Goal: Navigation & Orientation: Find specific page/section

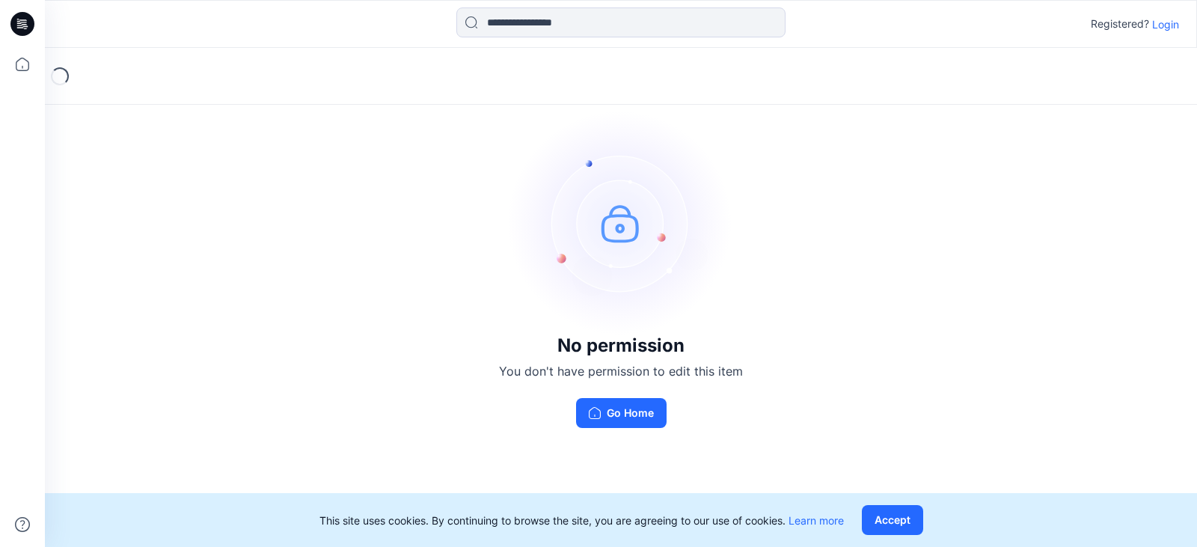
click at [1159, 18] on p "Login" at bounding box center [1165, 24] width 27 height 16
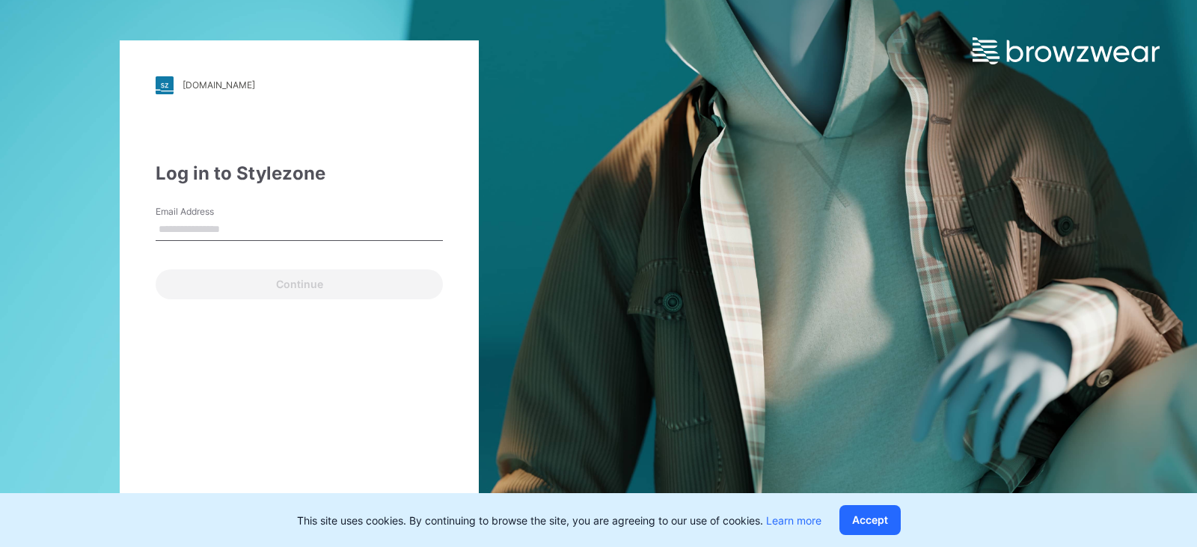
type input "**********"
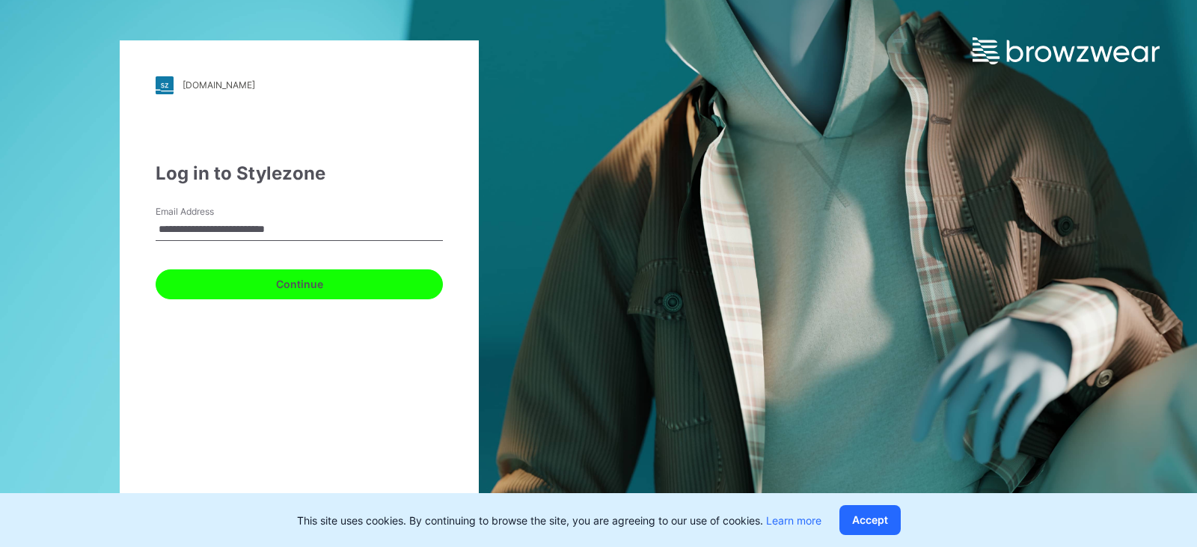
click at [304, 285] on button "Continue" at bounding box center [299, 284] width 287 height 30
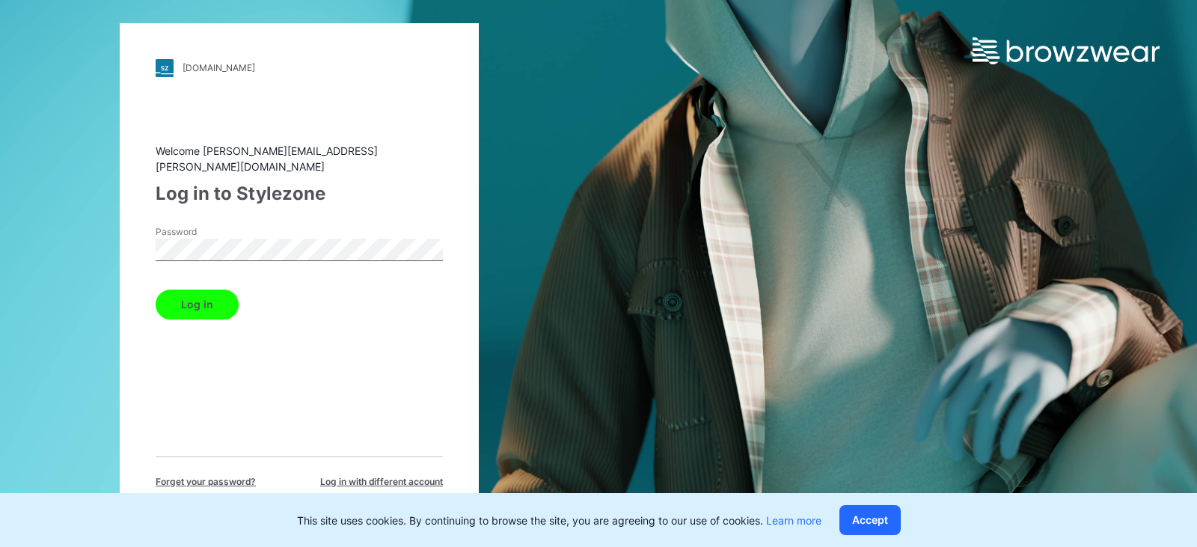
click at [203, 295] on button "Log in" at bounding box center [197, 304] width 83 height 30
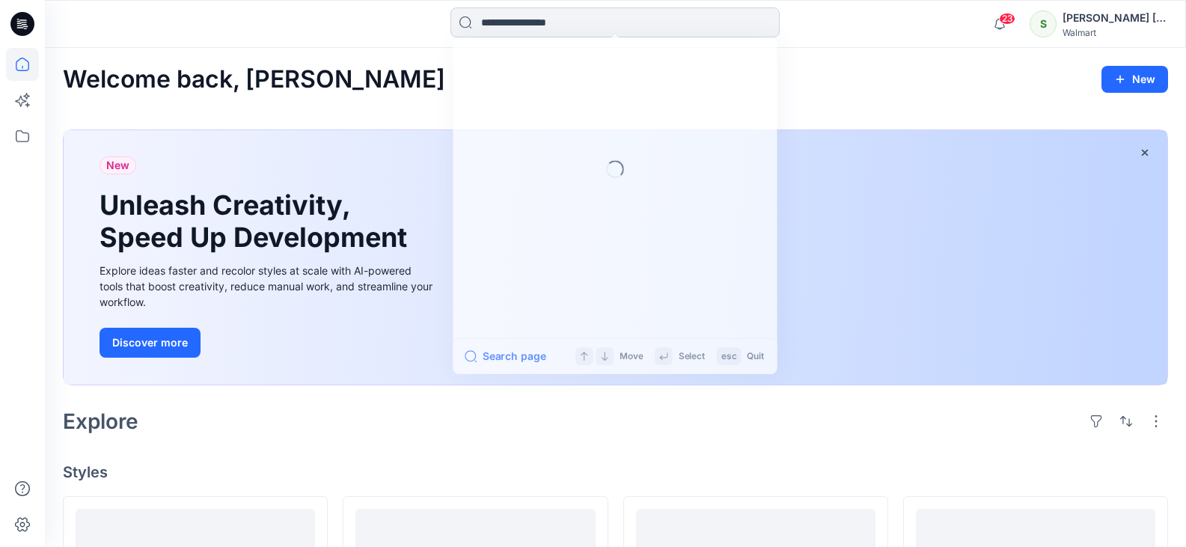
click at [505, 24] on input at bounding box center [614, 22] width 329 height 30
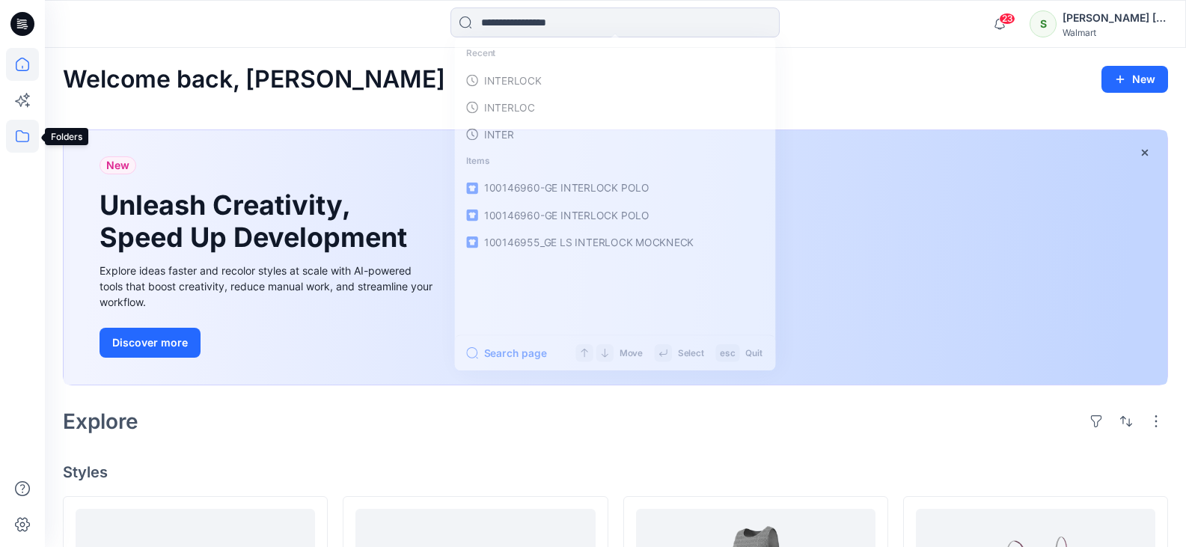
click at [22, 141] on icon at bounding box center [22, 136] width 13 height 12
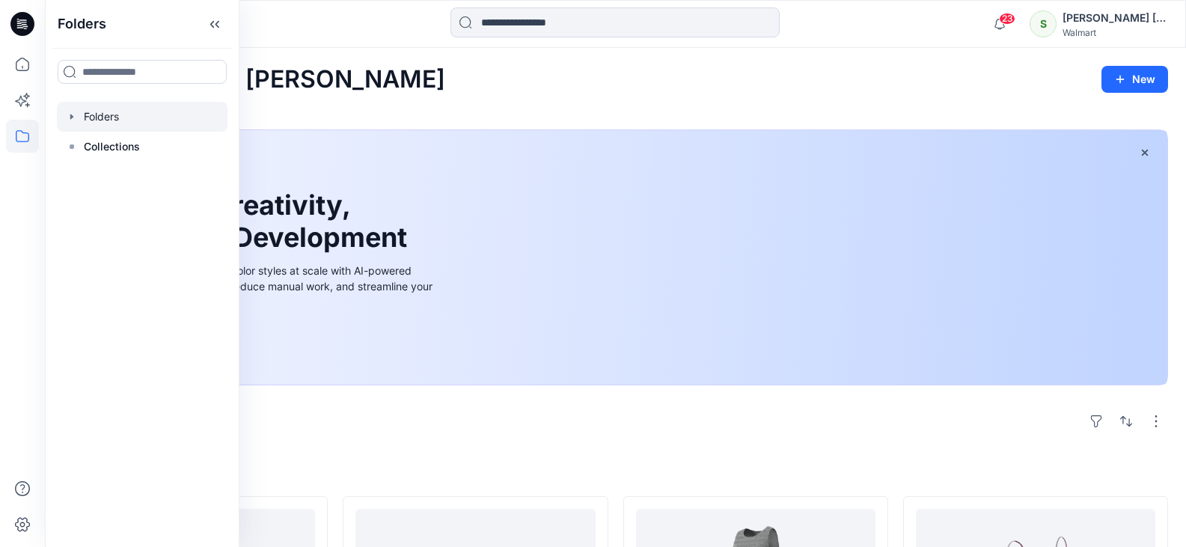
click at [89, 123] on div at bounding box center [142, 117] width 171 height 30
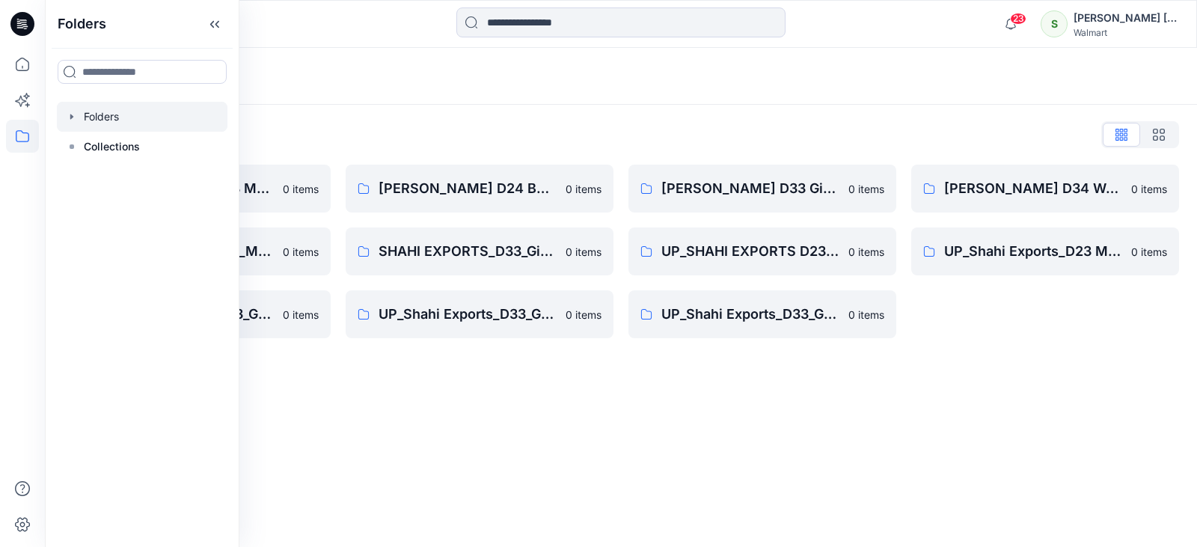
click at [388, 387] on div "Folders Folders List [PERSON_NAME] D23 Mens Wovens 0 items SHAHI EXPORTS_D23_Me…" at bounding box center [621, 297] width 1152 height 499
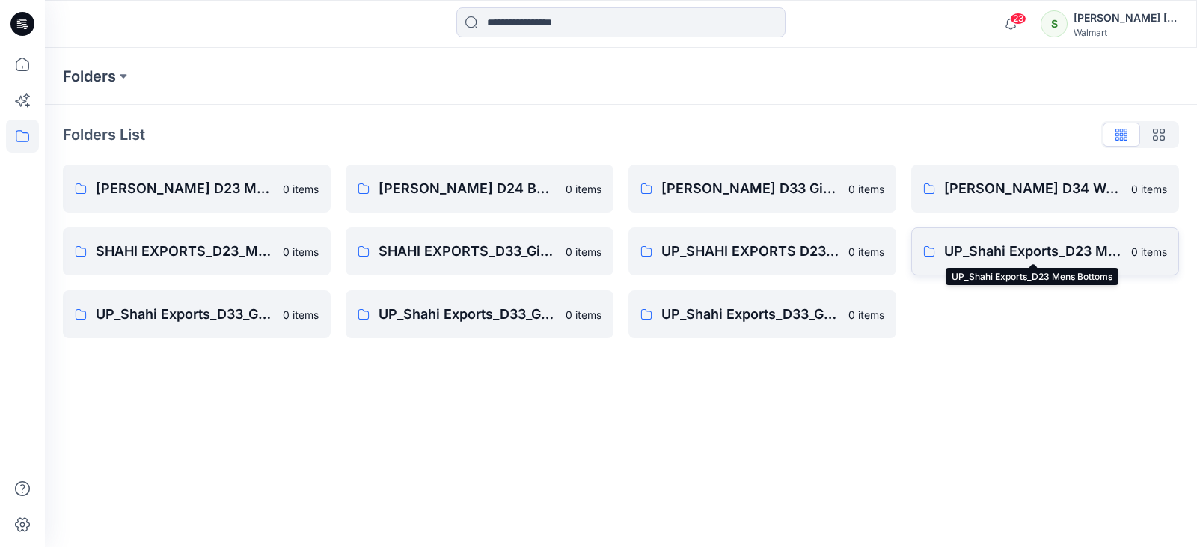
click at [1024, 243] on p "UP_Shahi Exports_D23 Mens Bottoms" at bounding box center [1033, 251] width 178 height 21
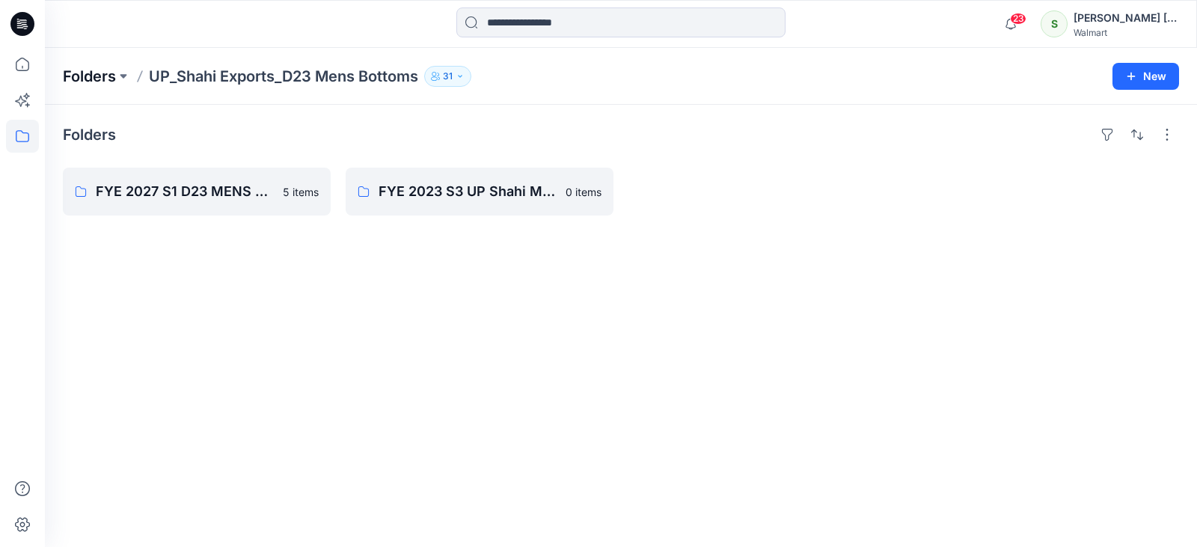
click at [105, 79] on p "Folders" at bounding box center [89, 76] width 53 height 21
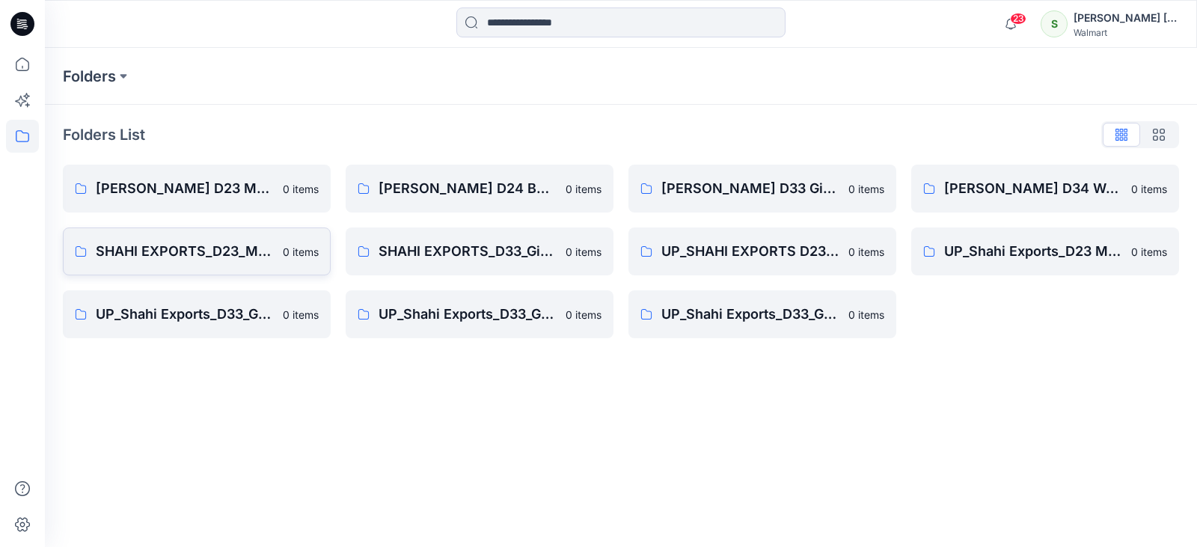
click at [211, 251] on p "SHAHI EXPORTS_D23_Men's Tops" at bounding box center [185, 251] width 178 height 21
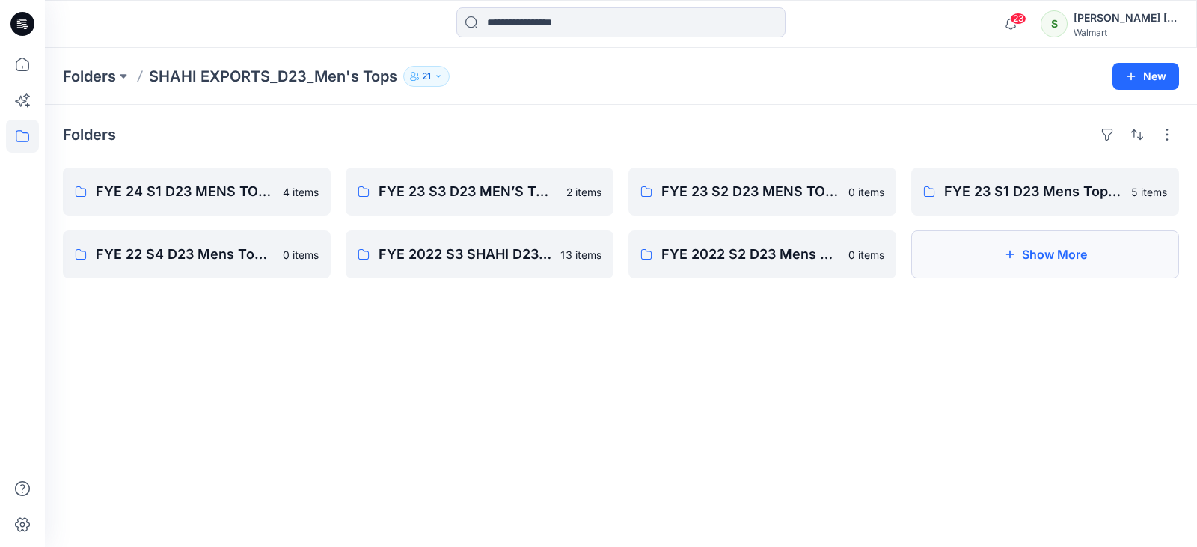
click at [1099, 255] on button "Show More" at bounding box center [1045, 254] width 268 height 48
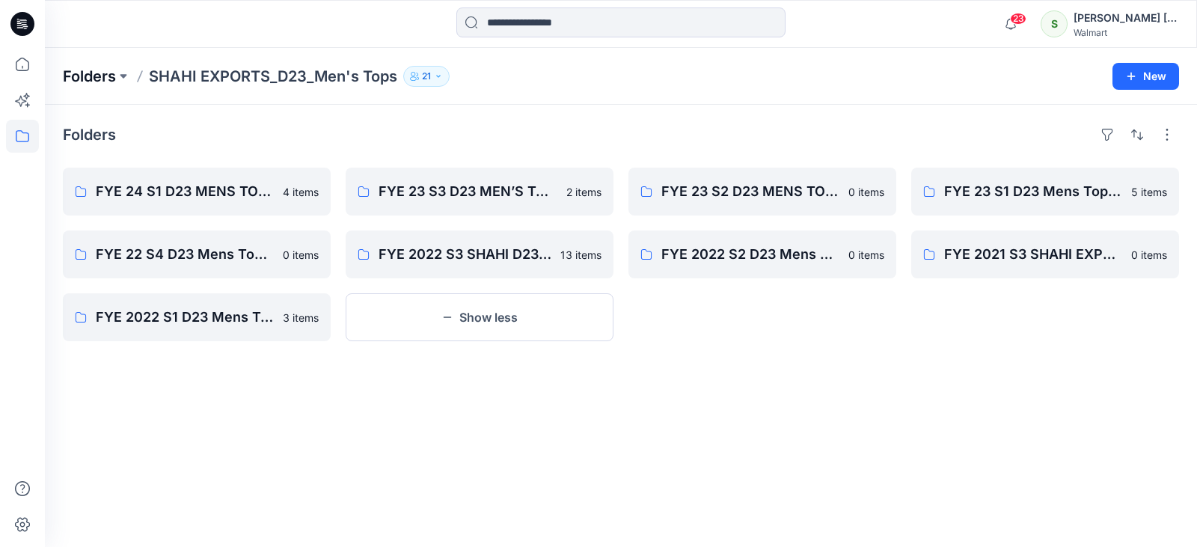
click at [88, 79] on p "Folders" at bounding box center [89, 76] width 53 height 21
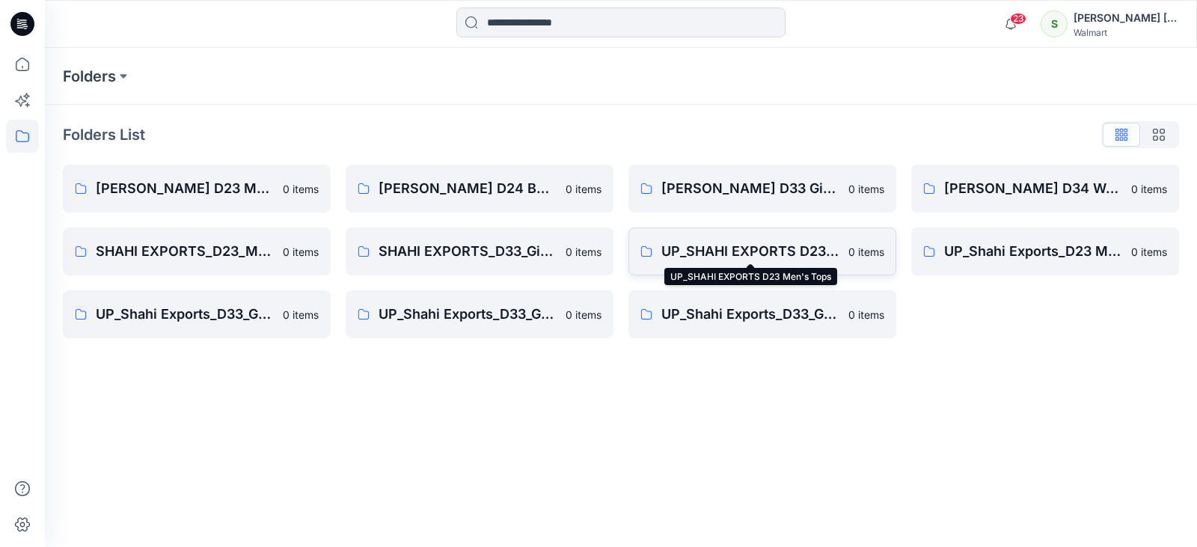
click at [762, 250] on p "UP_SHAHI EXPORTS D23 Men's Tops" at bounding box center [750, 251] width 178 height 21
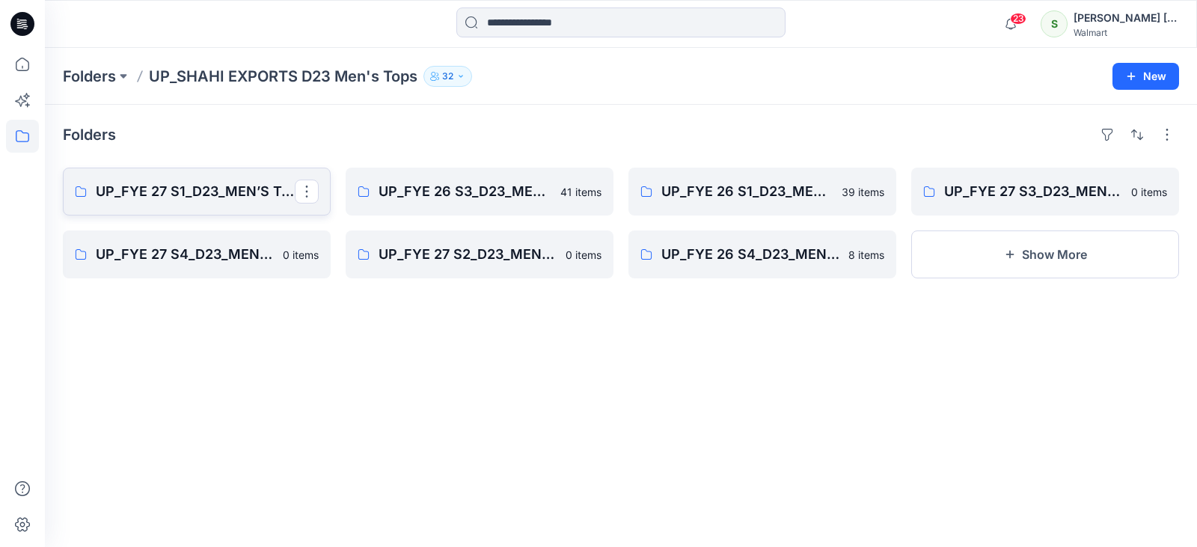
click at [189, 190] on p "UP_FYE 27 S1_D23_MEN’S TOP SHAHI" at bounding box center [195, 191] width 199 height 21
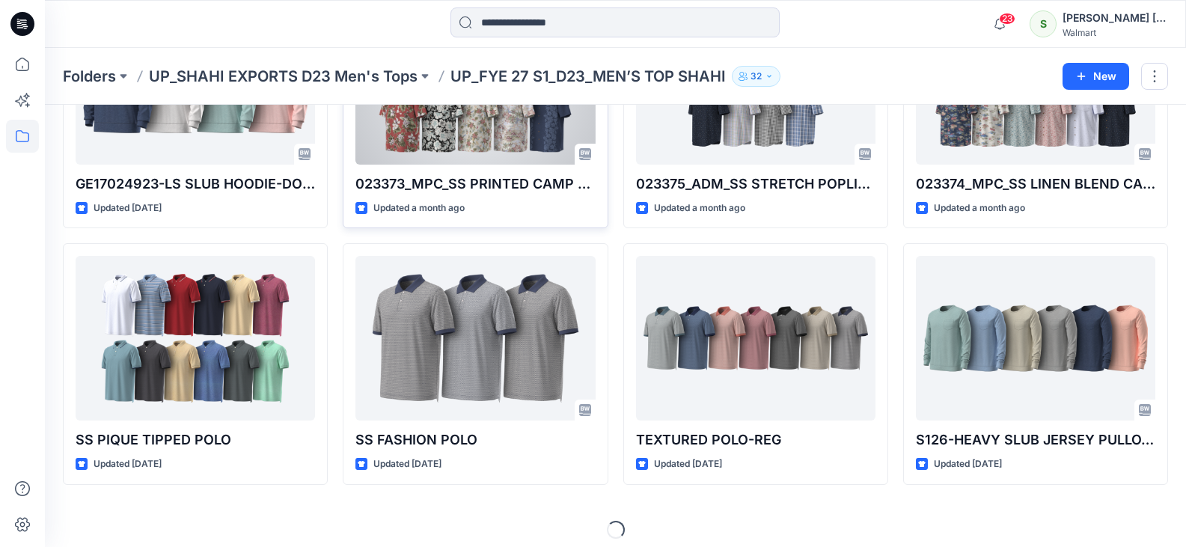
scroll to position [447, 0]
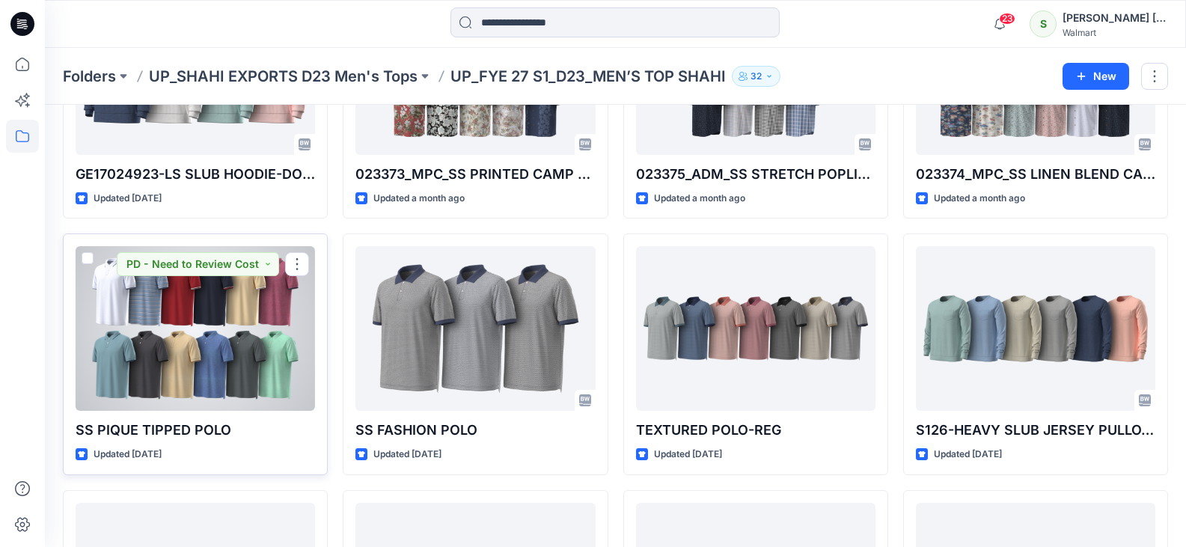
click at [188, 336] on div at bounding box center [195, 328] width 239 height 165
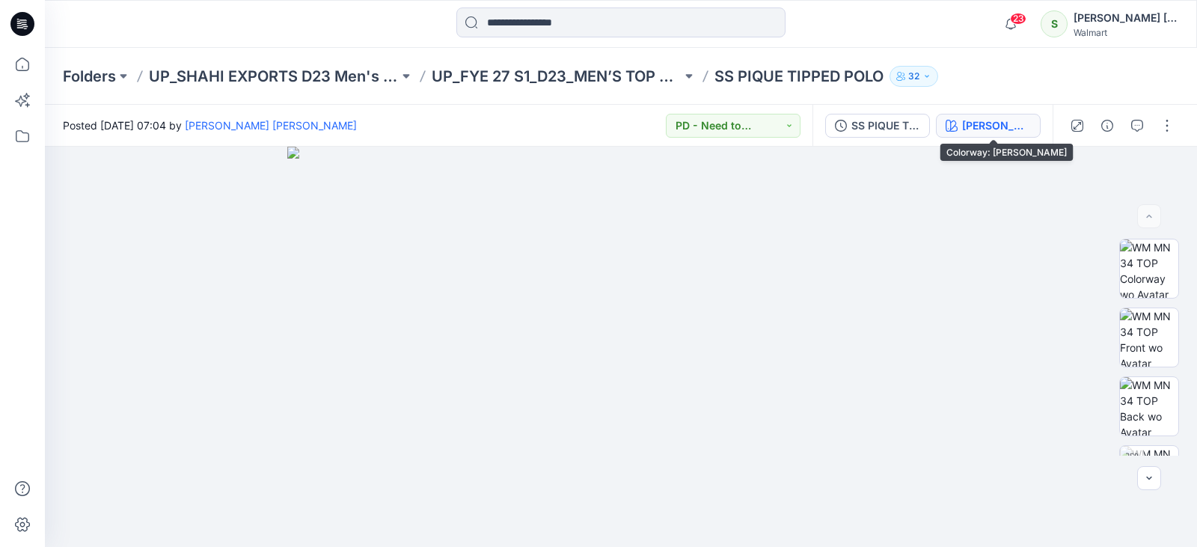
click at [1020, 129] on div "[PERSON_NAME]" at bounding box center [996, 125] width 69 height 16
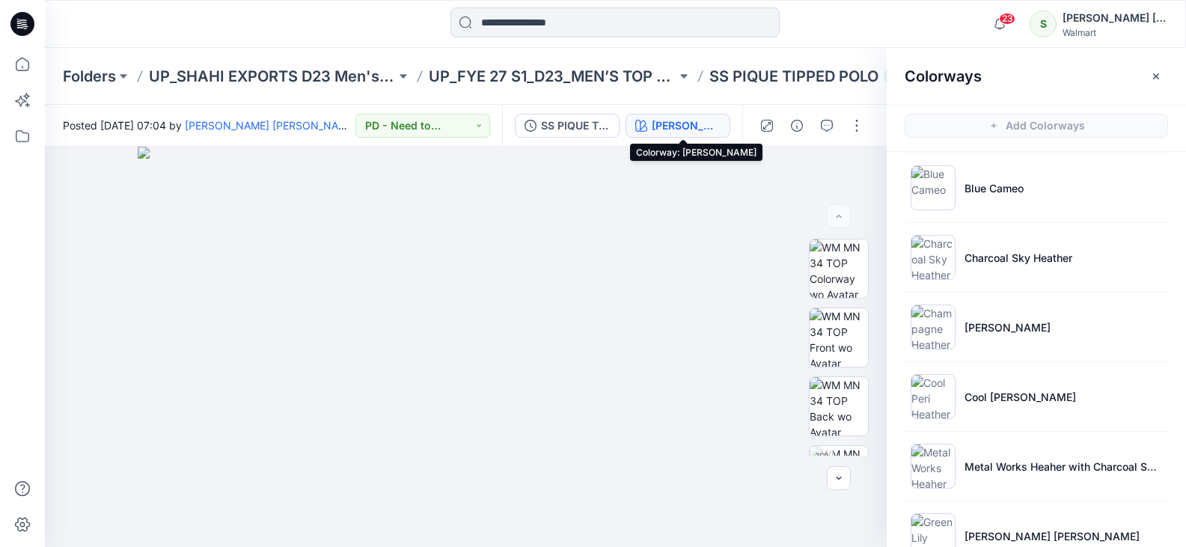
scroll to position [465, 0]
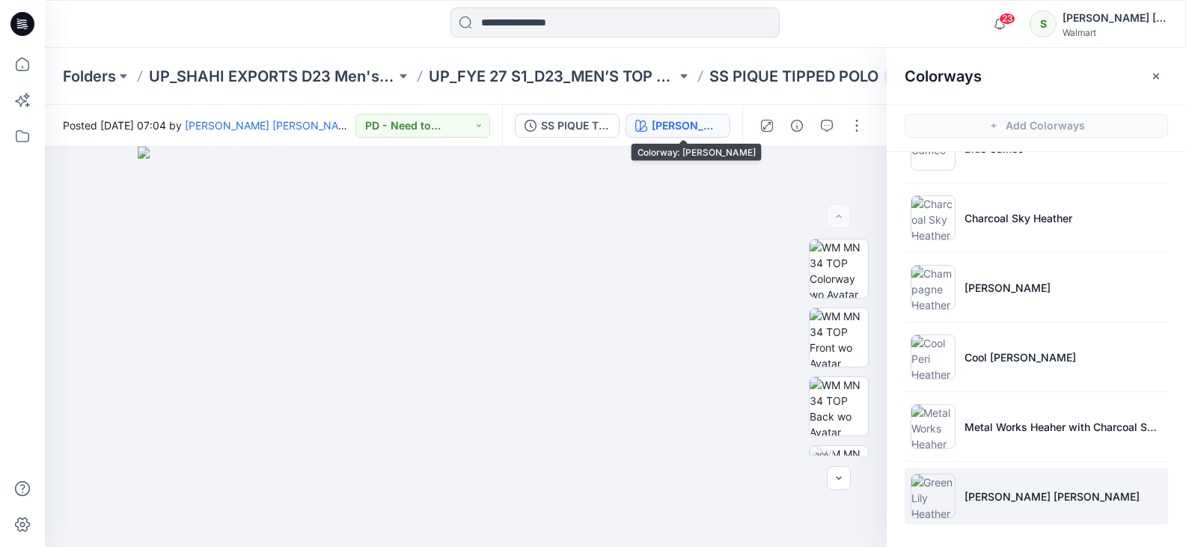
click at [1014, 495] on p "[PERSON_NAME] [PERSON_NAME]" at bounding box center [1051, 496] width 175 height 16
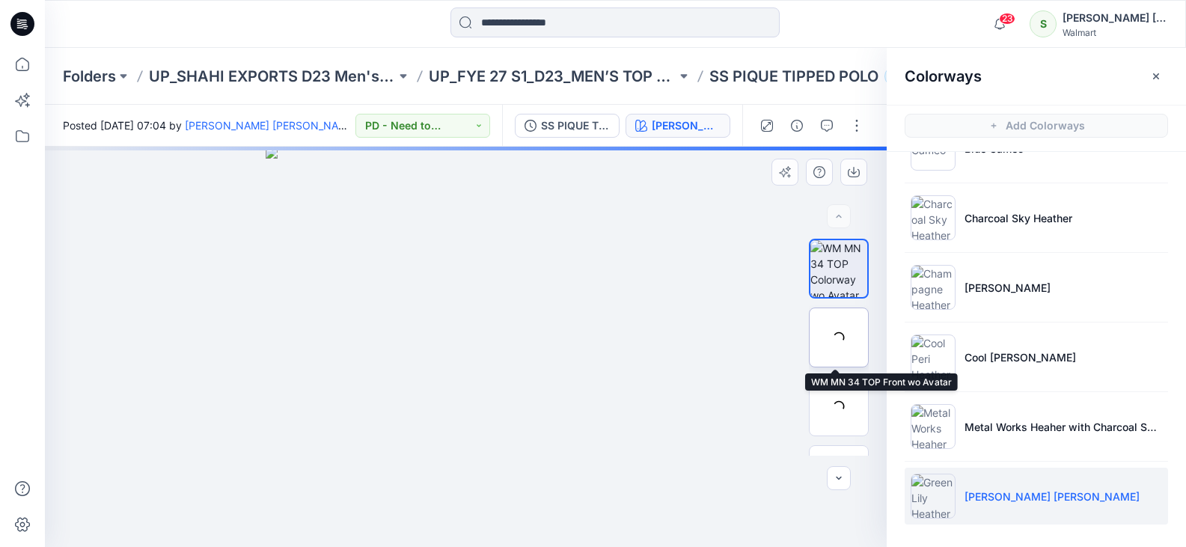
click at [829, 339] on div at bounding box center [839, 337] width 60 height 60
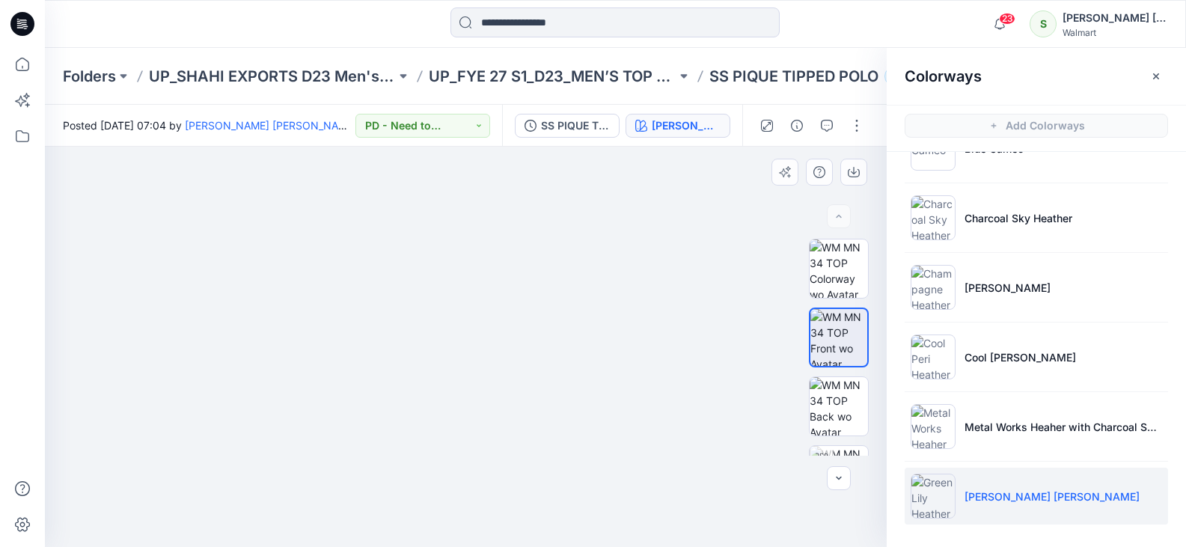
drag, startPoint x: 484, startPoint y: 274, endPoint x: 485, endPoint y: 301, distance: 26.9
click at [485, 301] on img at bounding box center [466, 330] width 514 height 432
click at [488, 295] on img at bounding box center [465, 325] width 542 height 443
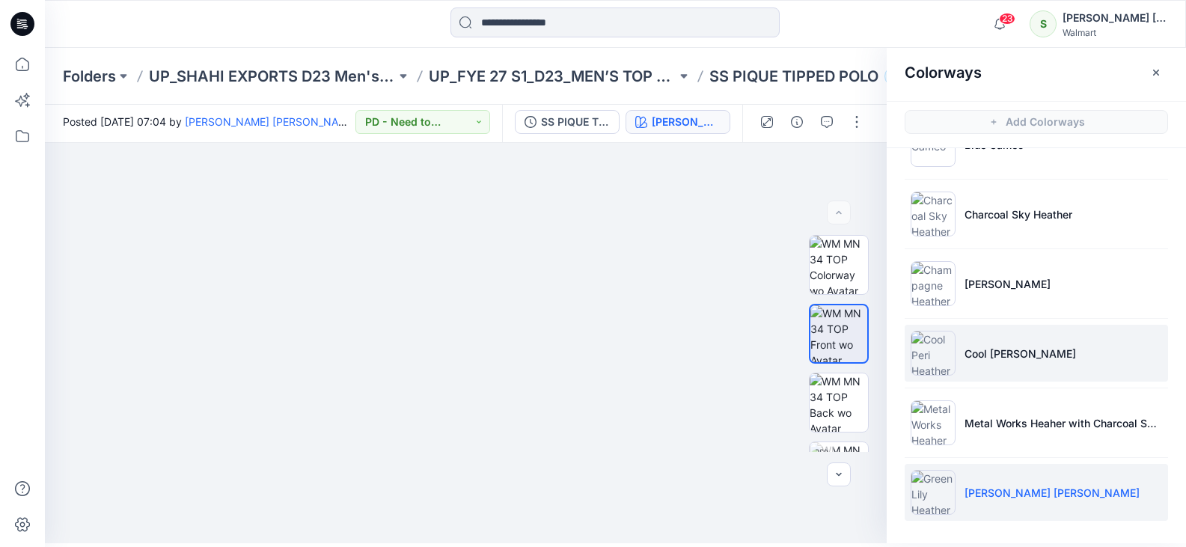
scroll to position [4, 0]
click at [1011, 357] on p "Cool [PERSON_NAME]" at bounding box center [1019, 353] width 111 height 16
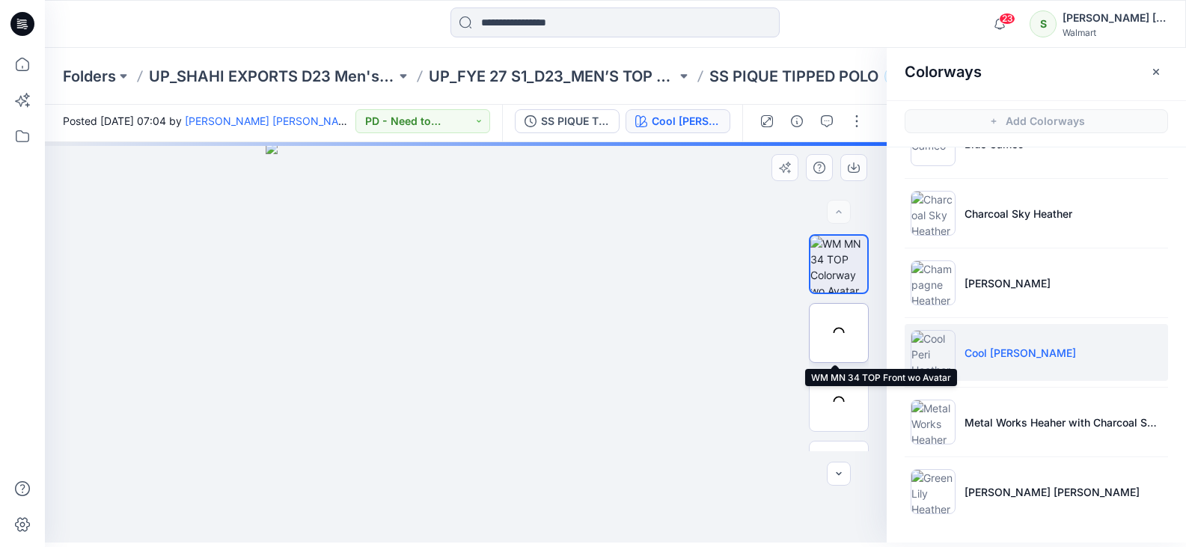
click at [821, 323] on div at bounding box center [839, 333] width 60 height 60
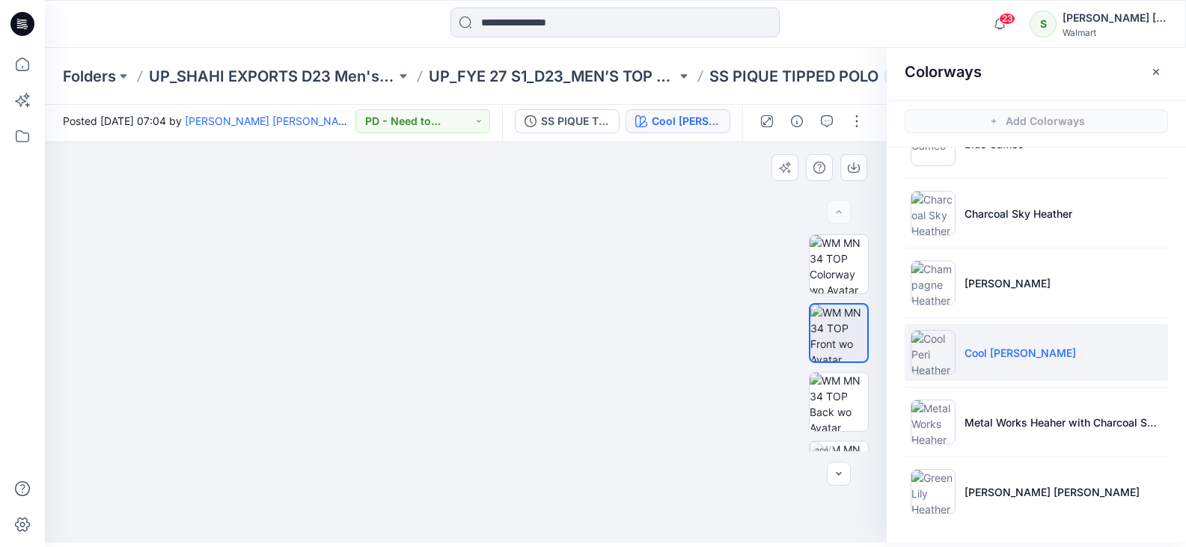
drag, startPoint x: 435, startPoint y: 301, endPoint x: 438, endPoint y: 311, distance: 10.9
click at [438, 311] on img at bounding box center [465, 334] width 485 height 416
drag, startPoint x: 442, startPoint y: 309, endPoint x: 444, endPoint y: 301, distance: 8.4
click at [444, 301] on img at bounding box center [465, 325] width 542 height 435
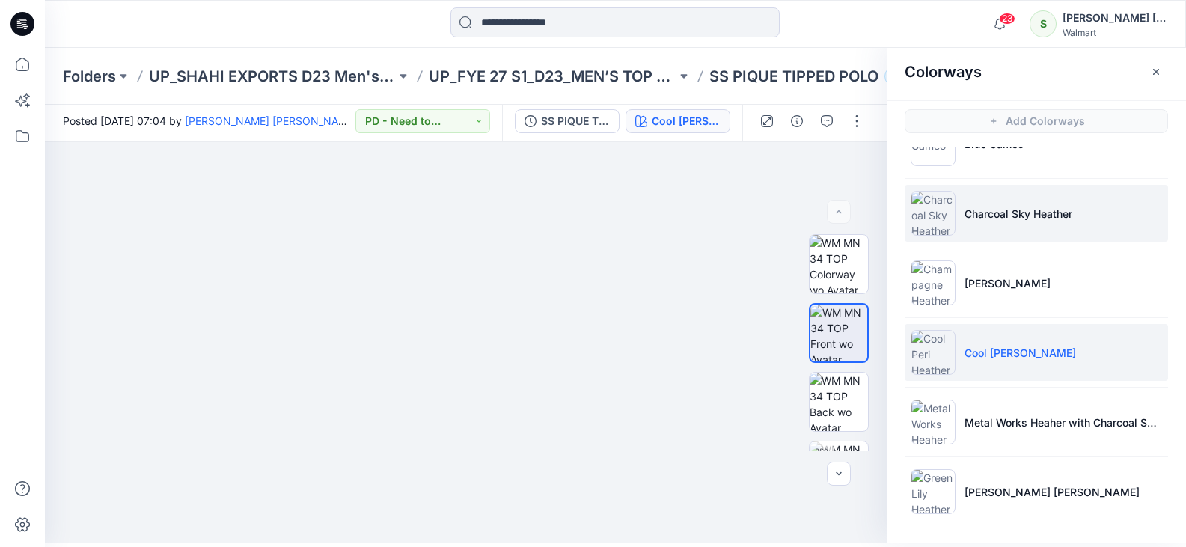
click at [1021, 212] on p "Charcoal Sky Heather" at bounding box center [1018, 214] width 108 height 16
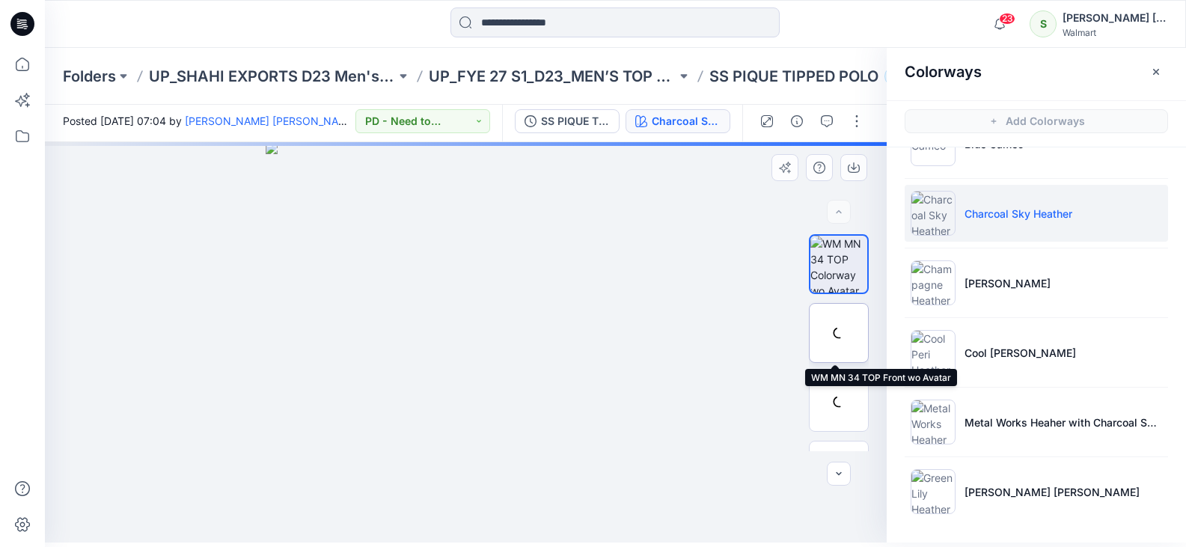
click at [826, 331] on div at bounding box center [839, 333] width 60 height 60
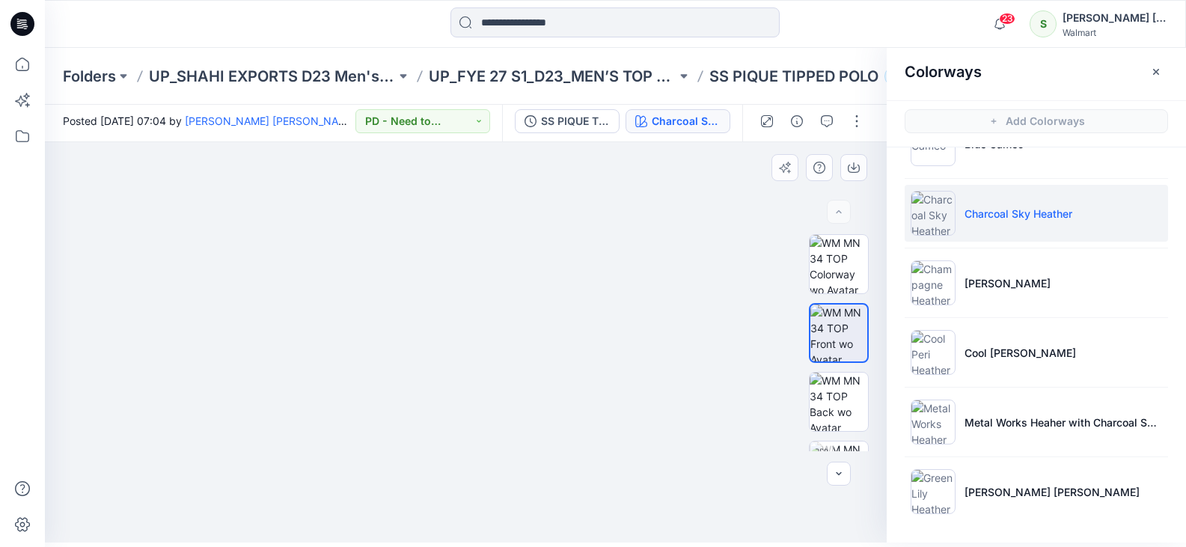
drag, startPoint x: 441, startPoint y: 262, endPoint x: 447, endPoint y: 298, distance: 36.5
click at [447, 298] on img at bounding box center [465, 327] width 542 height 430
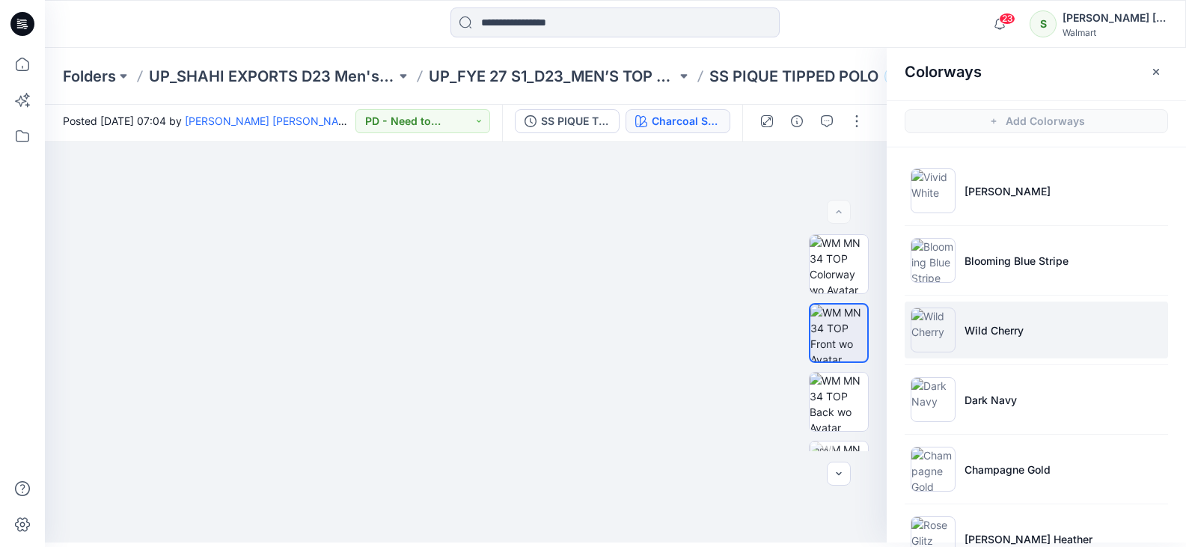
scroll to position [0, 0]
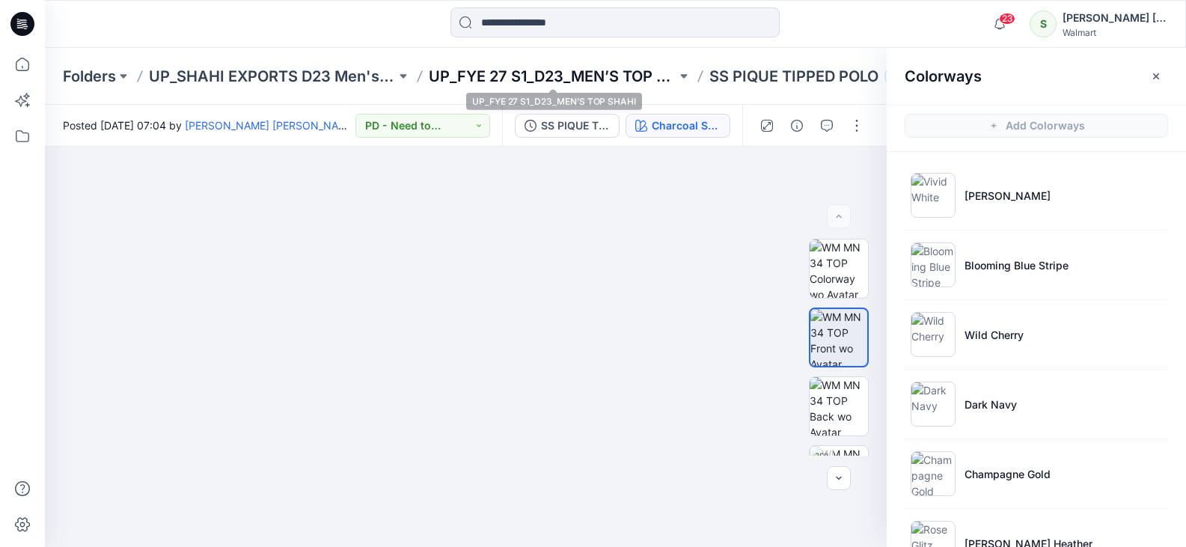
click at [598, 78] on p "UP_FYE 27 S1_D23_MEN’S TOP SHAHI" at bounding box center [552, 76] width 247 height 21
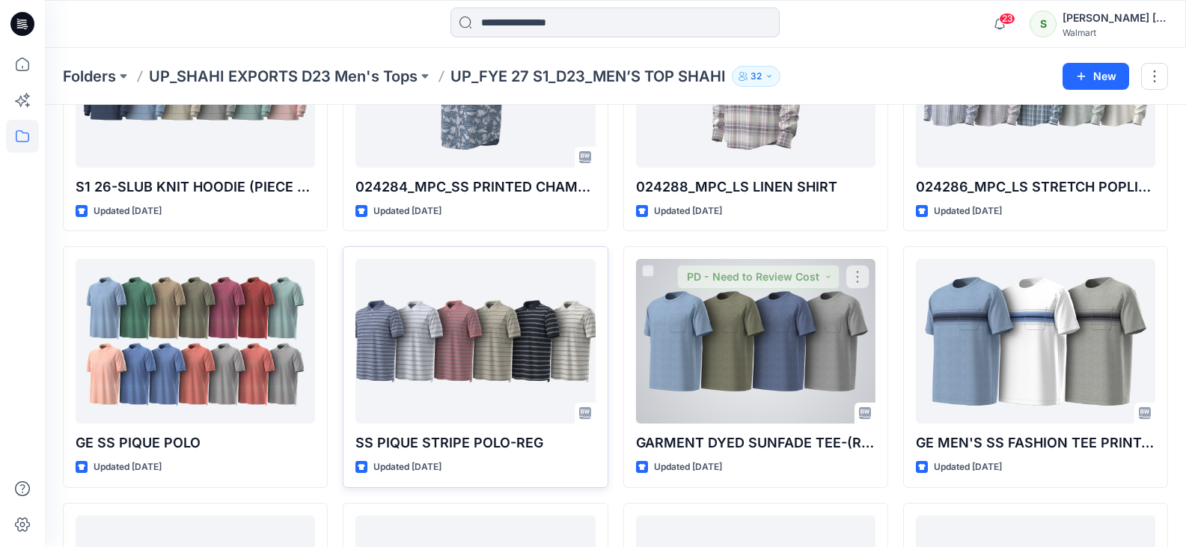
scroll to position [972, 0]
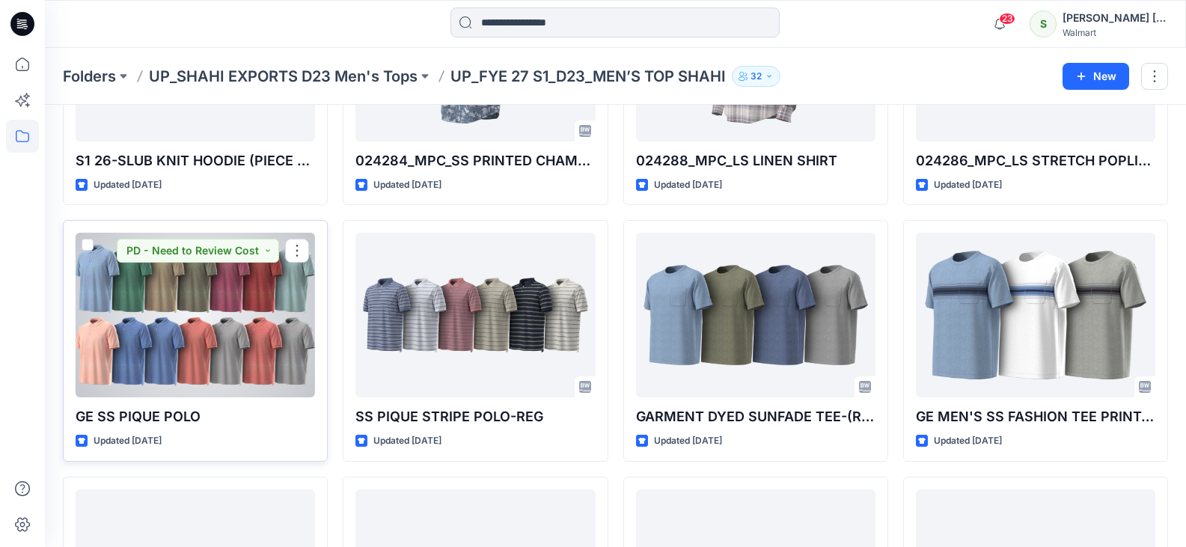
click at [167, 325] on div at bounding box center [195, 315] width 239 height 165
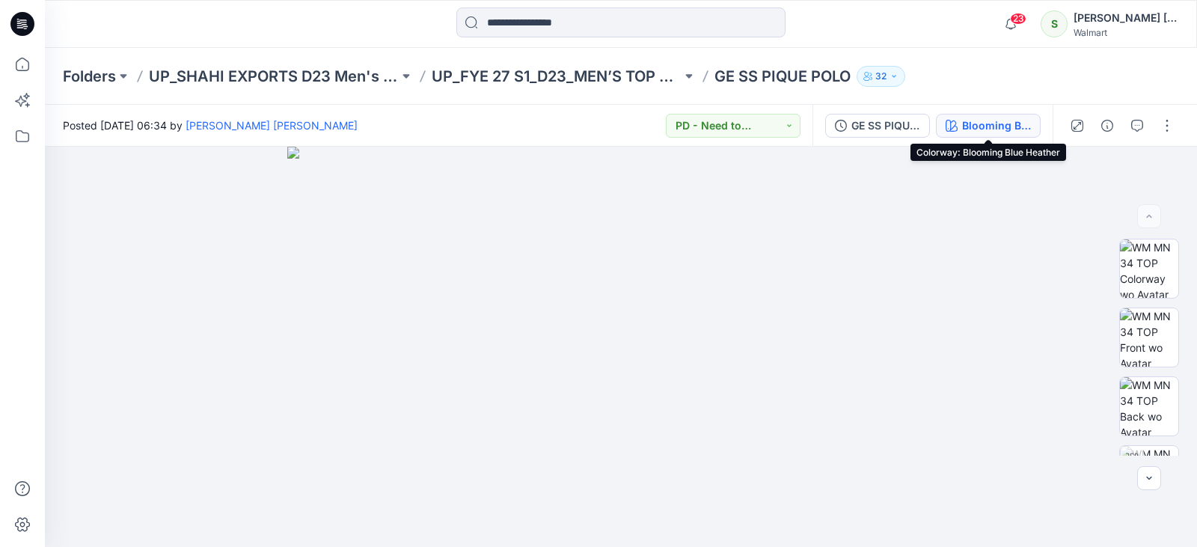
click at [966, 121] on div "Blooming Blue Heather" at bounding box center [996, 125] width 69 height 16
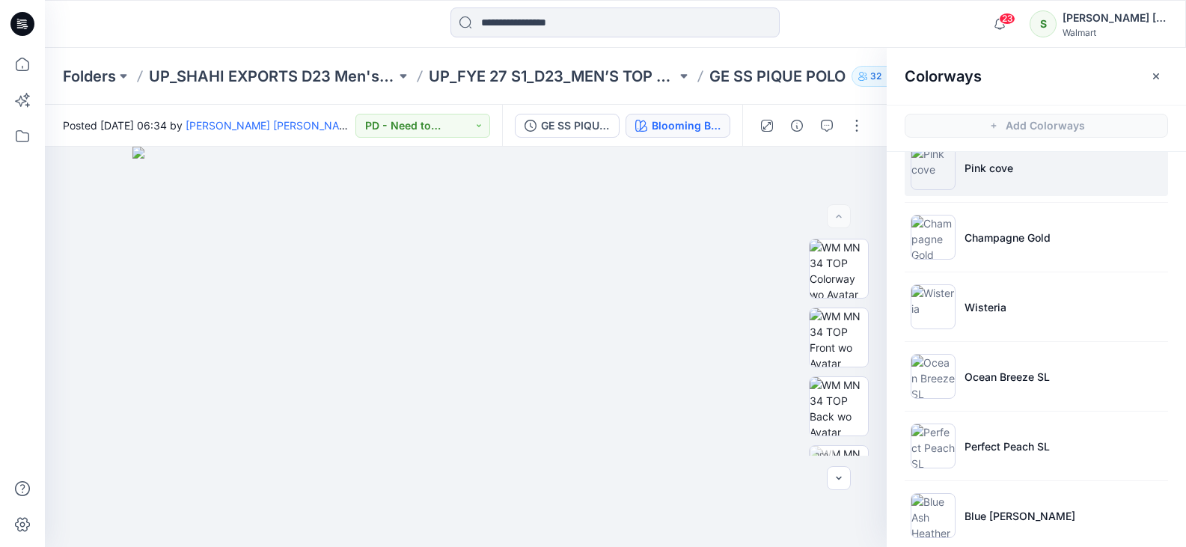
scroll to position [1047, 0]
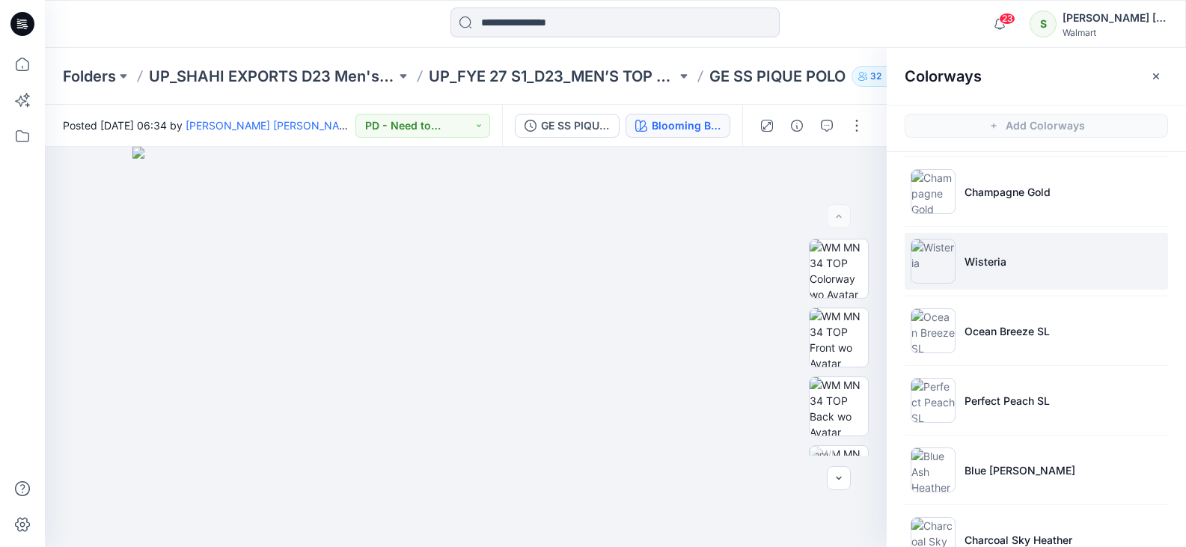
click at [1006, 268] on li "Wisteria" at bounding box center [1035, 261] width 263 height 57
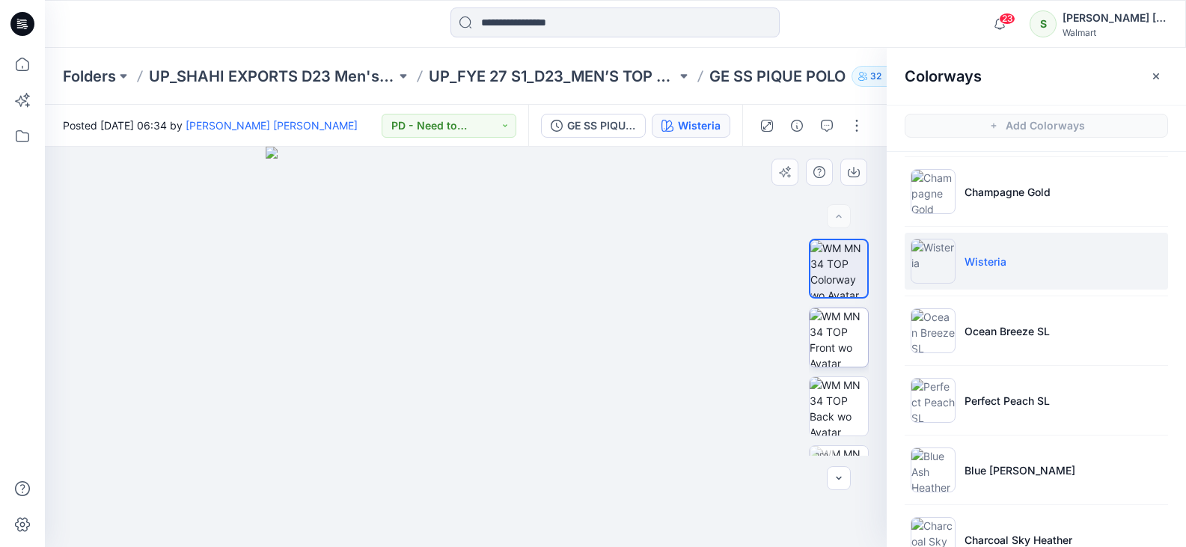
click at [849, 331] on img at bounding box center [838, 337] width 58 height 58
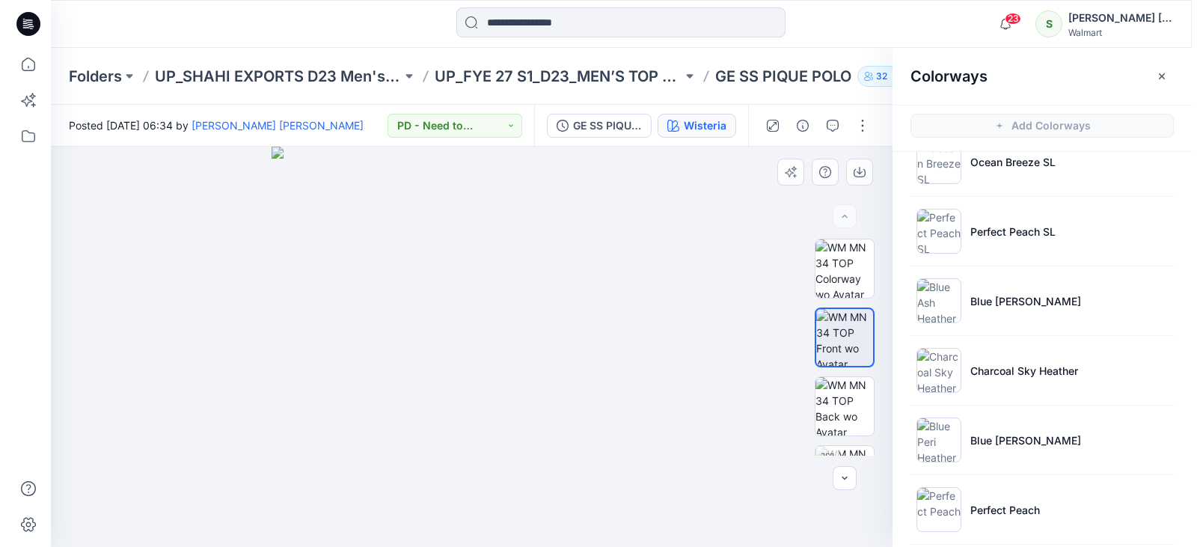
scroll to position [1144, 0]
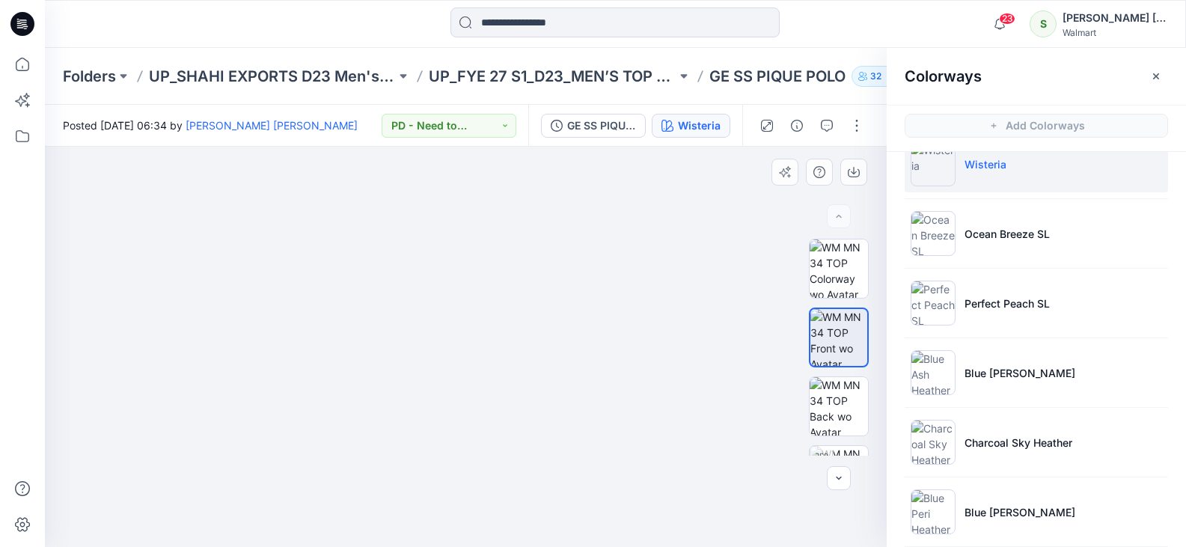
drag, startPoint x: 407, startPoint y: 275, endPoint x: 423, endPoint y: 307, distance: 35.1
click at [423, 307] on img at bounding box center [465, 327] width 542 height 440
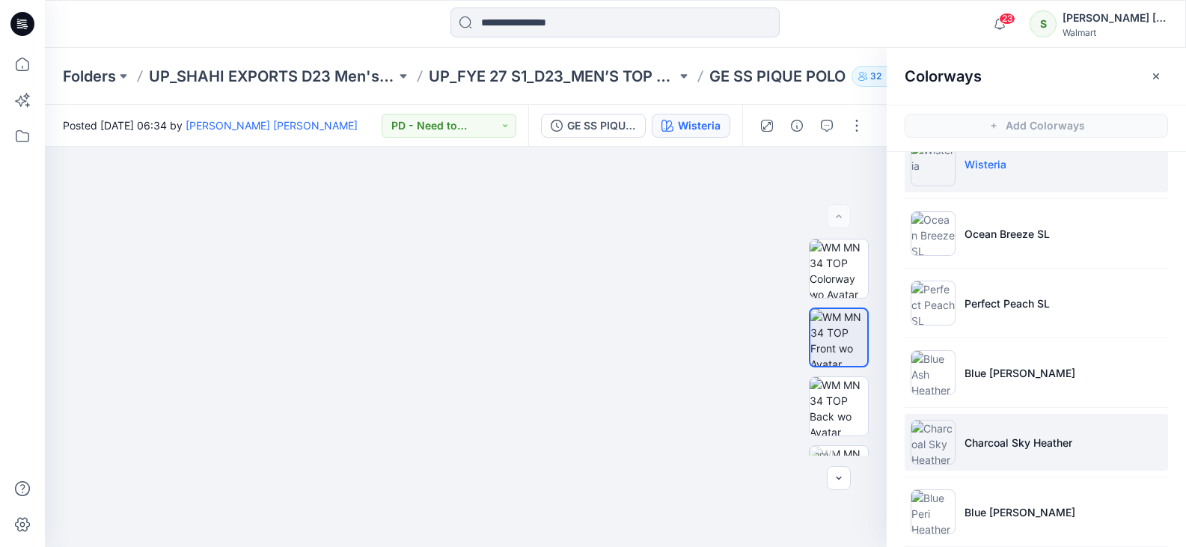
click at [1021, 432] on li "Charcoal Sky Heather" at bounding box center [1035, 442] width 263 height 57
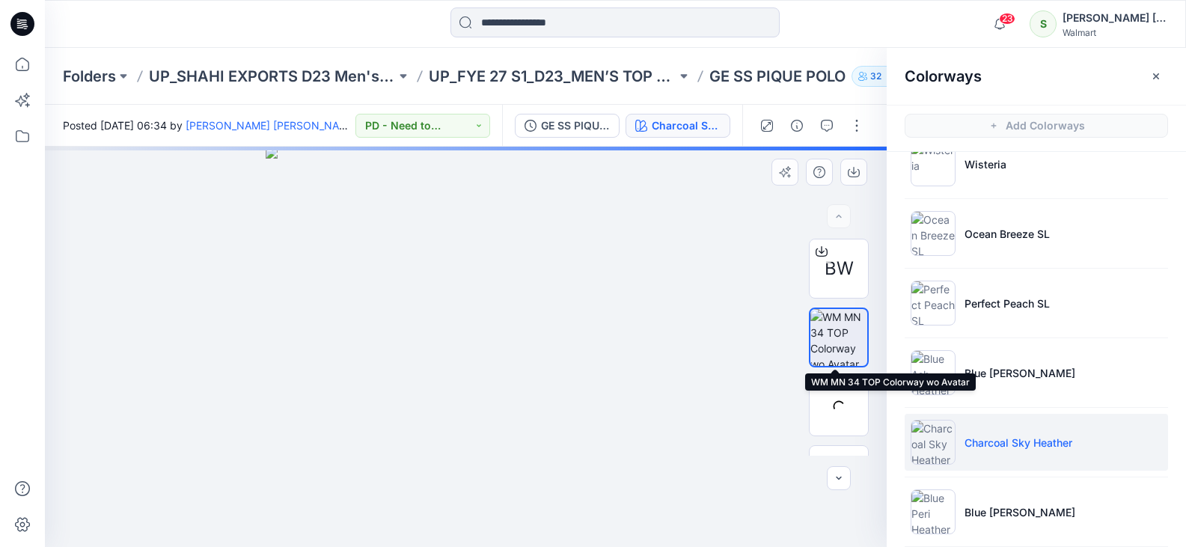
click at [830, 341] on img at bounding box center [838, 337] width 57 height 57
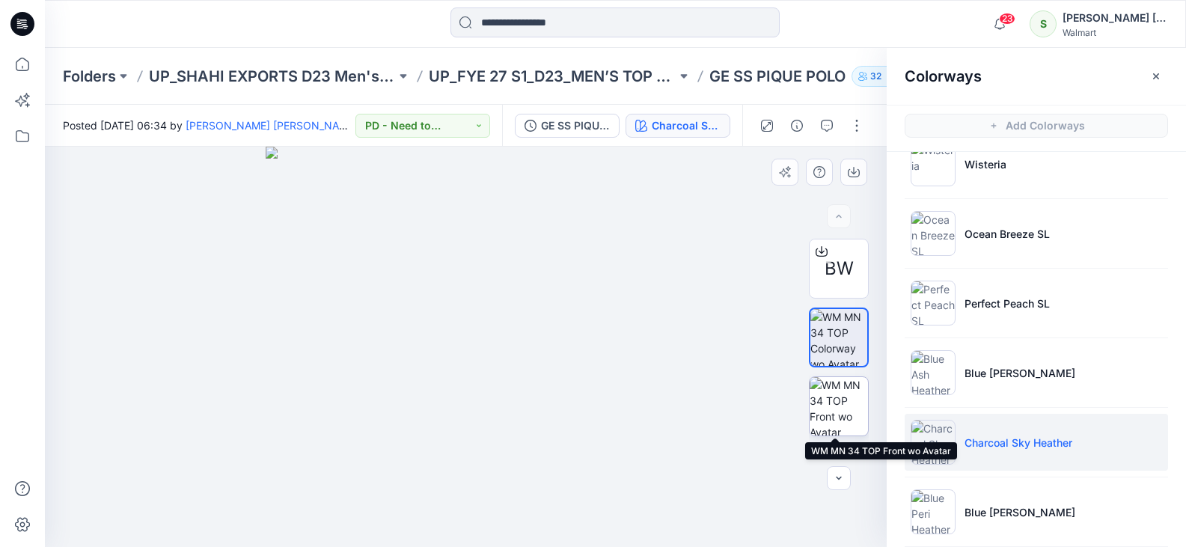
click at [831, 408] on img at bounding box center [838, 406] width 58 height 58
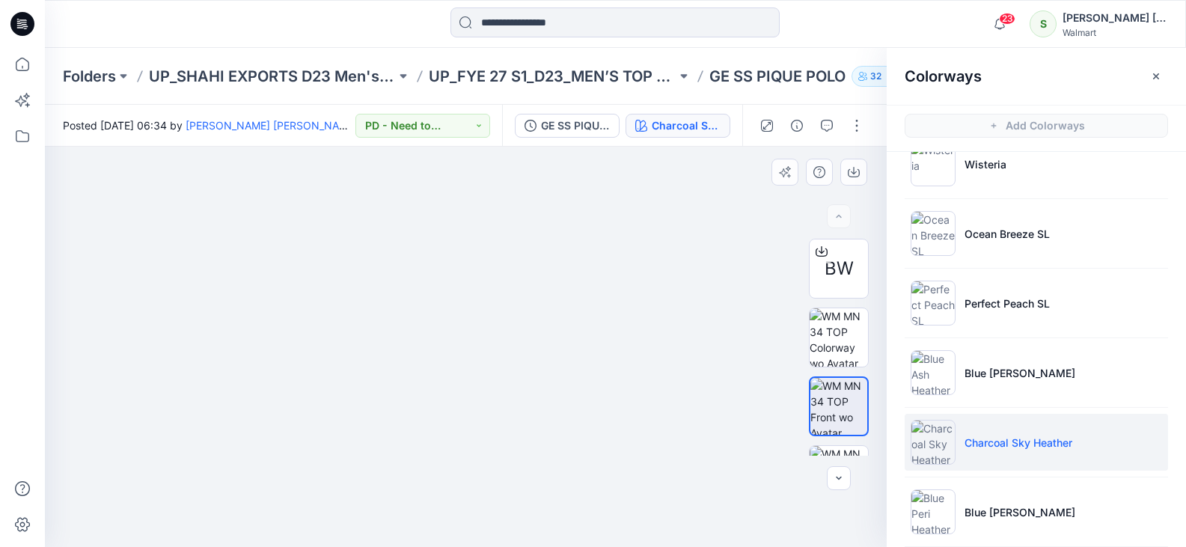
drag, startPoint x: 472, startPoint y: 275, endPoint x: 488, endPoint y: 305, distance: 34.1
click at [488, 305] on img at bounding box center [465, 319] width 571 height 456
click at [488, 308] on img at bounding box center [465, 325] width 542 height 444
